Goal: Check status

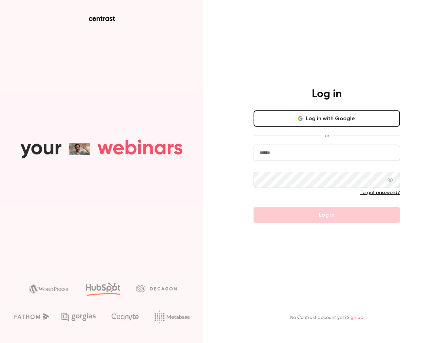
click at [325, 121] on button "Log in with Google" at bounding box center [326, 118] width 146 height 16
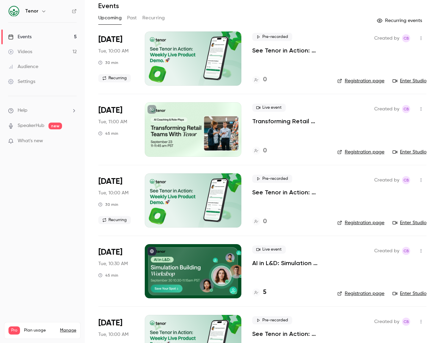
scroll to position [27, 0]
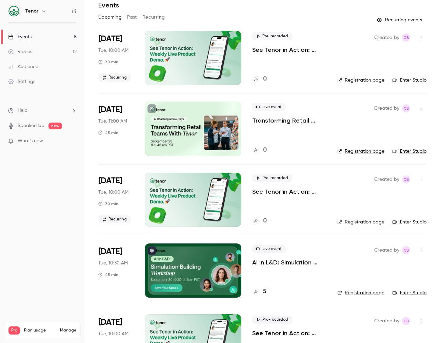
click at [266, 295] on h4 "5" at bounding box center [264, 291] width 3 height 9
